Goal: Task Accomplishment & Management: Use online tool/utility

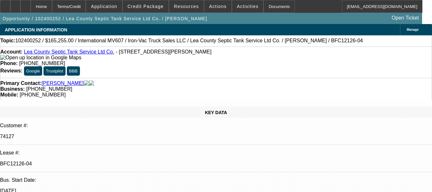
select select "0"
select select "0.1"
select select "4"
select select "0"
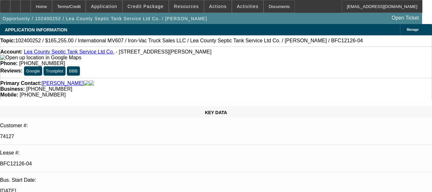
select select "0"
select select "6"
select select "0"
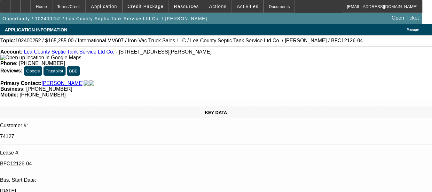
select select "0.1"
select select "4"
select select "0"
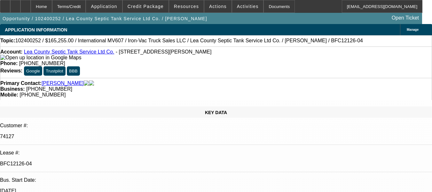
select select "6"
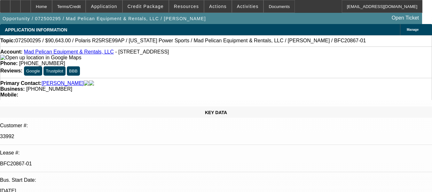
select select "0"
select select "6"
select select "0"
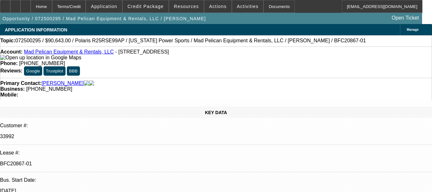
select select "0"
select select "6"
select select "0"
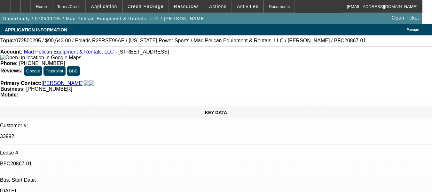
select select "0"
select select "6"
select select "0"
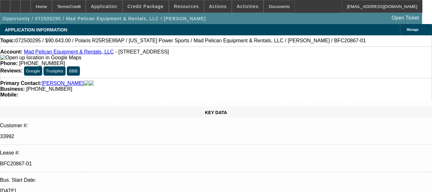
select select "6"
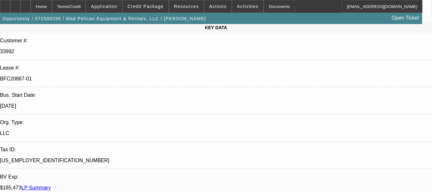
scroll to position [96, 0]
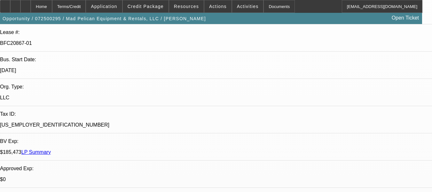
scroll to position [160, 0]
